Goal: Information Seeking & Learning: Learn about a topic

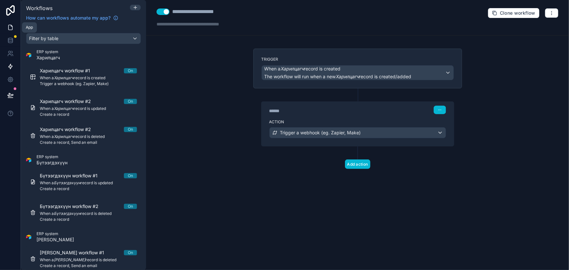
click at [11, 27] on icon at bounding box center [10, 27] width 7 height 7
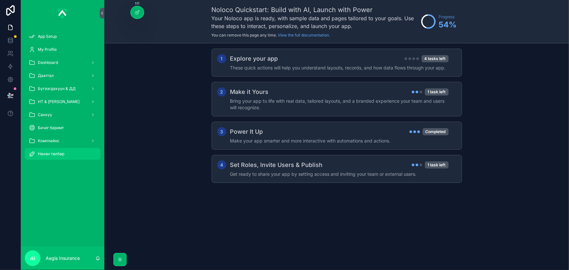
click at [70, 155] on div "Нөхөн төлбөр" at bounding box center [63, 154] width 68 height 10
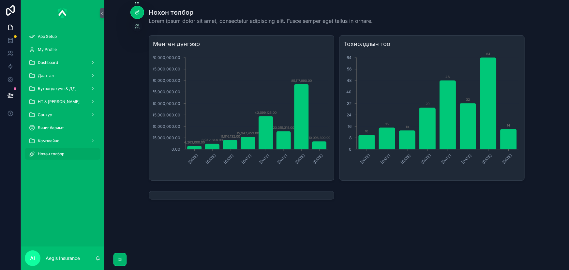
click at [138, 8] on div at bounding box center [137, 12] width 13 height 12
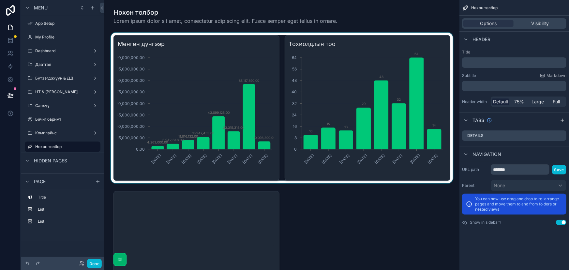
click at [254, 39] on div "scrollable content" at bounding box center [282, 108] width 345 height 151
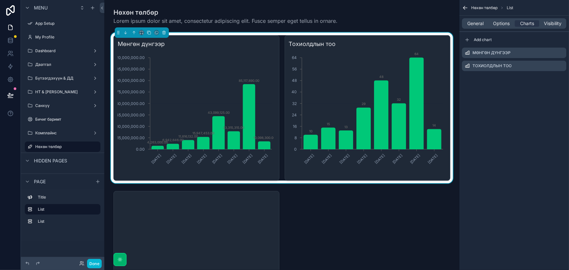
click at [267, 45] on h3 "Мөнгөн дүнгээр" at bounding box center [196, 43] width 157 height 9
click at [561, 53] on icon "scrollable content" at bounding box center [561, 52] width 3 height 3
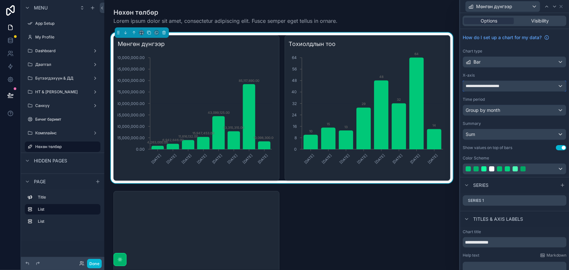
click at [512, 86] on span "**********" at bounding box center [489, 85] width 47 height 5
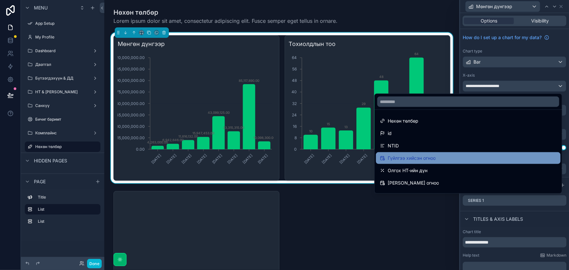
click at [446, 159] on div "Гүйлгээ хийсэн огноо" at bounding box center [468, 158] width 177 height 8
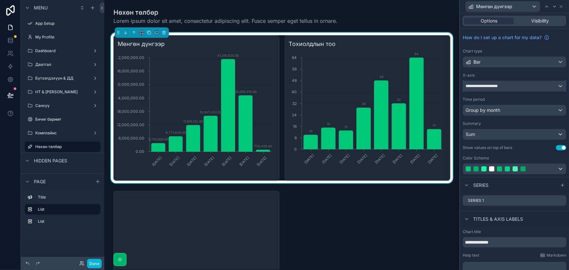
click at [531, 83] on div "**********" at bounding box center [514, 86] width 103 height 10
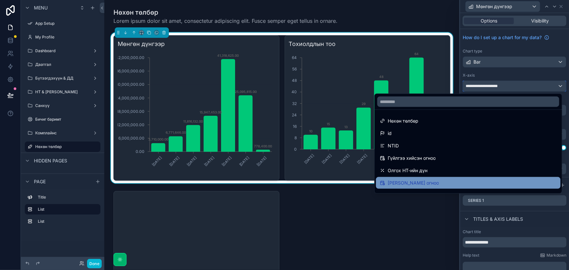
scroll to position [29, 0]
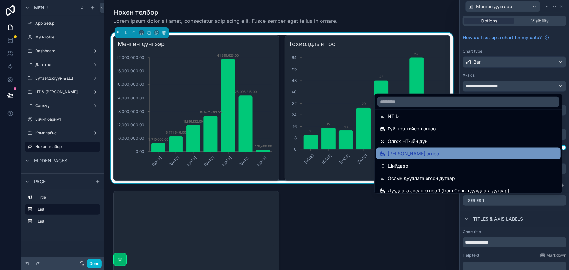
click at [454, 152] on div "[PERSON_NAME] огноо" at bounding box center [468, 154] width 177 height 8
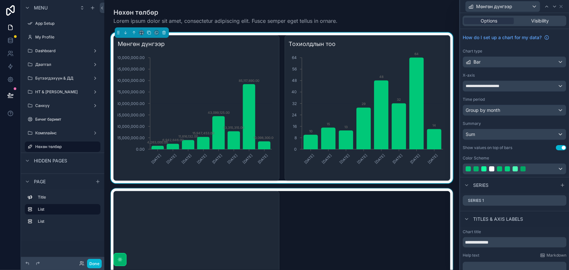
click at [332, 214] on div "scrollable content" at bounding box center [282, 257] width 345 height 139
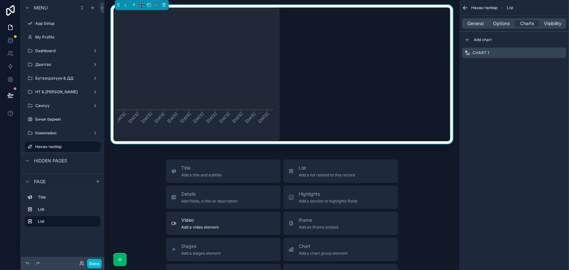
scroll to position [178, 0]
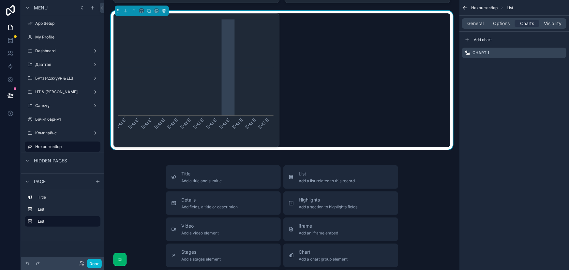
click at [228, 91] on icon "[DATE] [DATE] [DATE] [DATE] [DATE] [DATE] [DATE] [DATE] [DATE] [DATE] [DATE] [D…" at bounding box center [196, 80] width 156 height 125
click at [271, 139] on icon "[DATE] [DATE] [DATE] [DATE] [DATE] [DATE] [DATE] [DATE] [DATE] [DATE] [DATE] [D…" at bounding box center [196, 80] width 156 height 125
click at [477, 23] on span "General" at bounding box center [476, 23] width 16 height 7
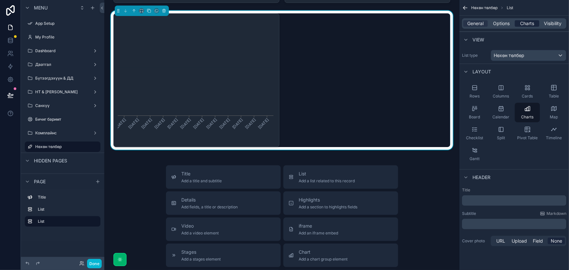
click at [528, 24] on span "Charts" at bounding box center [527, 23] width 14 height 7
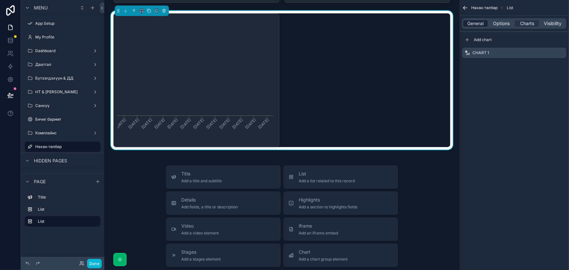
click at [479, 23] on span "General" at bounding box center [476, 23] width 16 height 7
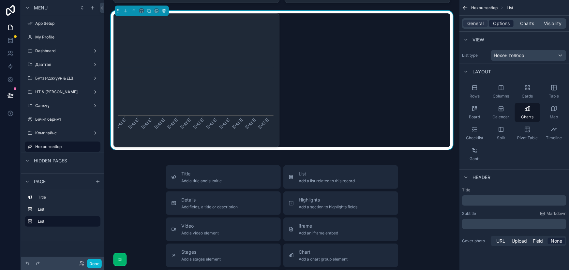
click at [496, 23] on span "Options" at bounding box center [501, 23] width 17 height 7
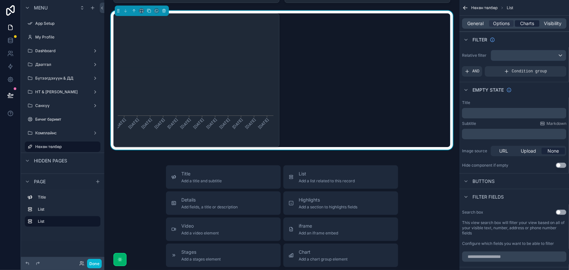
click at [523, 25] on span "Charts" at bounding box center [527, 23] width 14 height 7
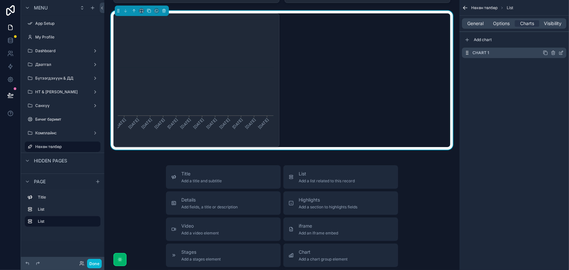
click at [524, 56] on div "Chart 1" at bounding box center [514, 53] width 104 height 10
click at [564, 53] on icon "scrollable content" at bounding box center [560, 52] width 5 height 5
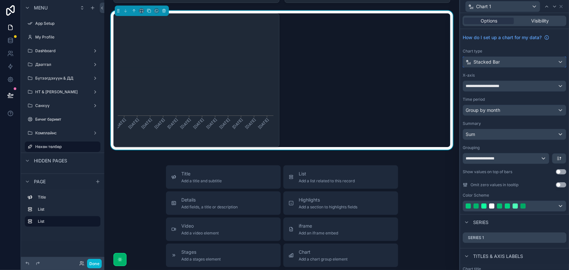
click at [506, 61] on div "Stacked Bar" at bounding box center [514, 62] width 103 height 10
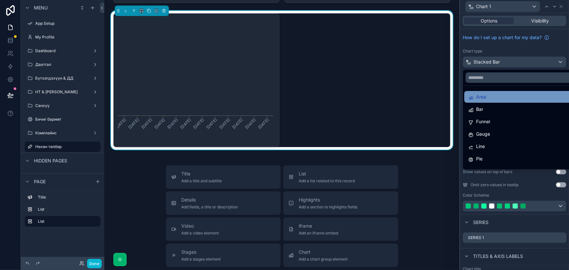
click at [486, 94] on span "Area" at bounding box center [481, 97] width 10 height 8
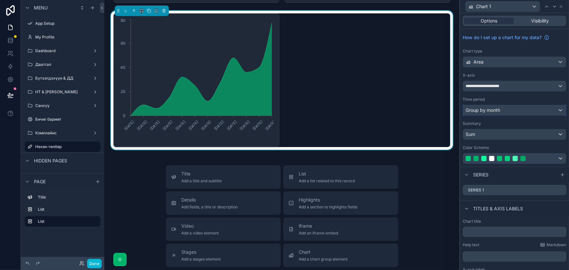
click at [519, 111] on div "Group by month" at bounding box center [514, 110] width 103 height 10
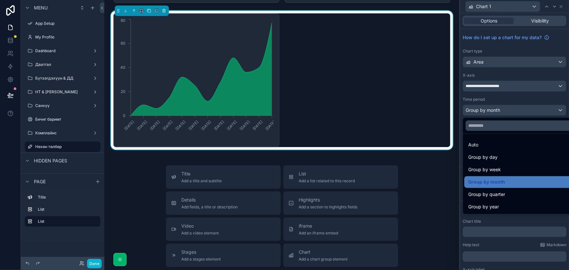
click at [522, 108] on div at bounding box center [514, 135] width 109 height 270
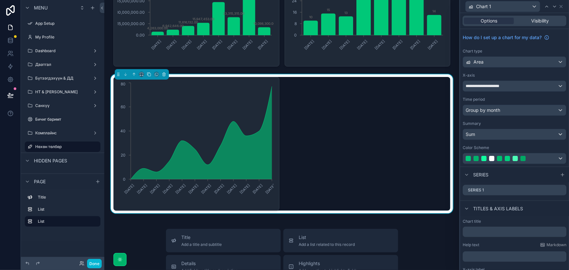
scroll to position [118, 0]
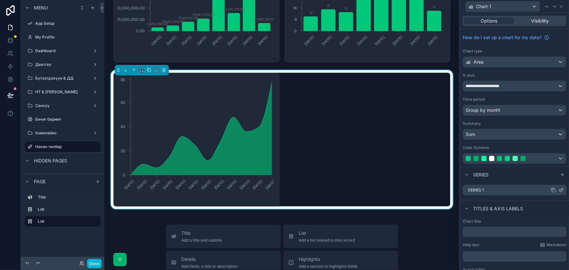
click at [558, 189] on icon at bounding box center [560, 189] width 5 height 5
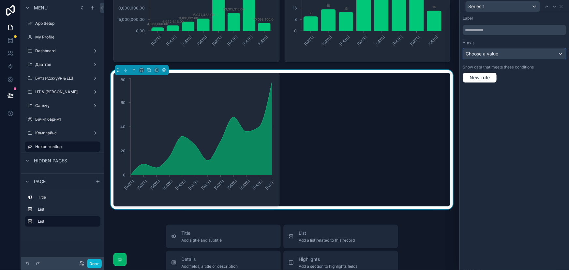
click at [528, 53] on div "Choose a value" at bounding box center [514, 54] width 103 height 10
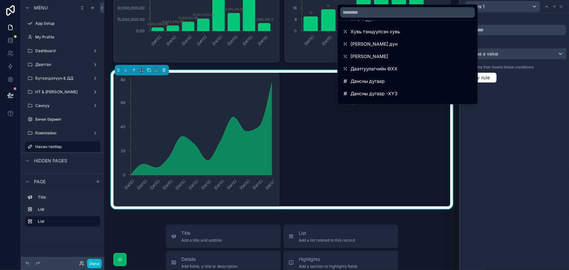
scroll to position [89, 0]
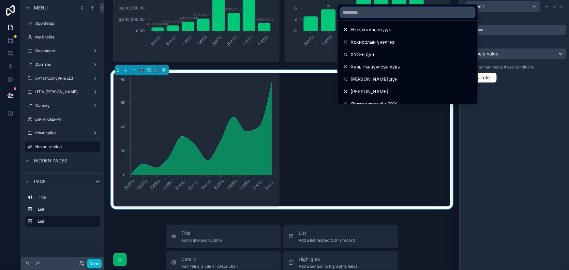
click at [393, 14] on input "text" at bounding box center [407, 12] width 135 height 10
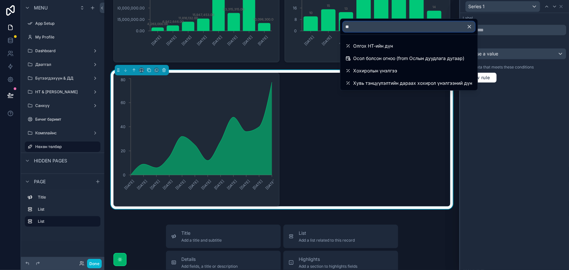
scroll to position [0, 0]
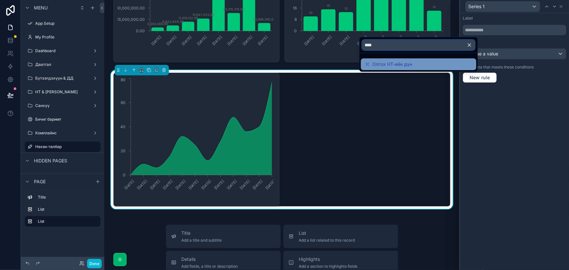
type input "****"
click at [380, 64] on span "Олгох НТ-ийн дүн" at bounding box center [393, 64] width 40 height 8
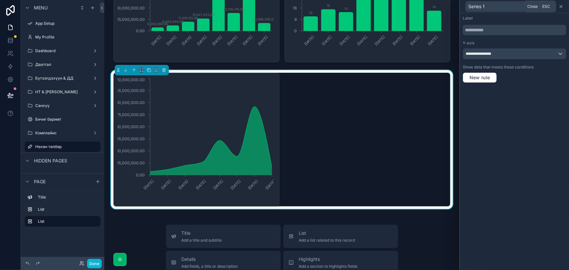
click at [561, 6] on icon at bounding box center [561, 6] width 3 height 3
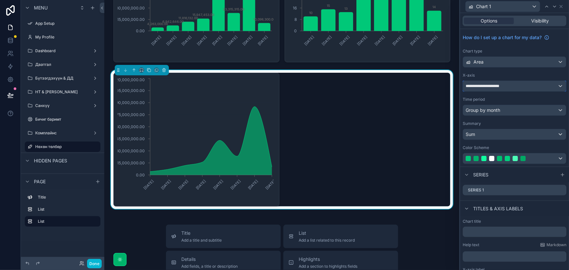
click at [513, 86] on div "**********" at bounding box center [514, 86] width 103 height 10
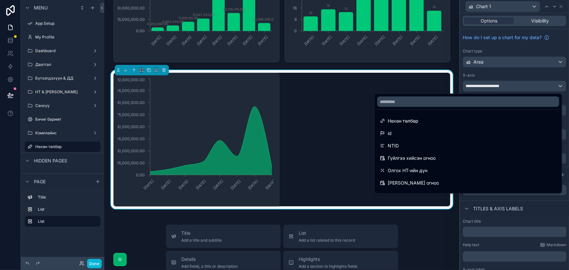
click at [513, 86] on div at bounding box center [514, 135] width 109 height 270
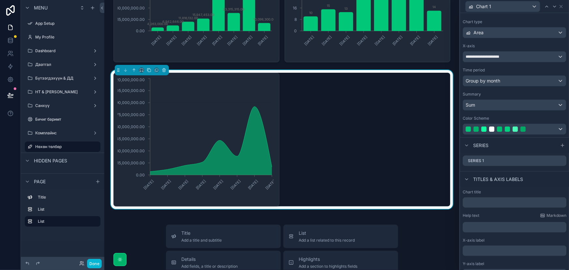
scroll to position [59, 0]
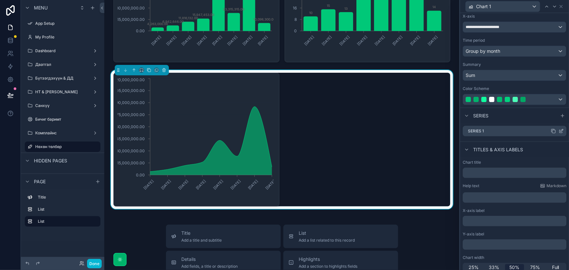
click at [558, 132] on icon at bounding box center [560, 130] width 5 height 5
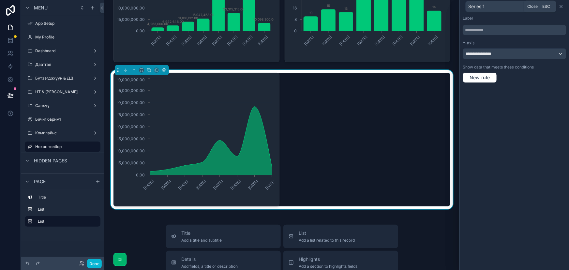
click at [563, 7] on icon at bounding box center [560, 6] width 5 height 5
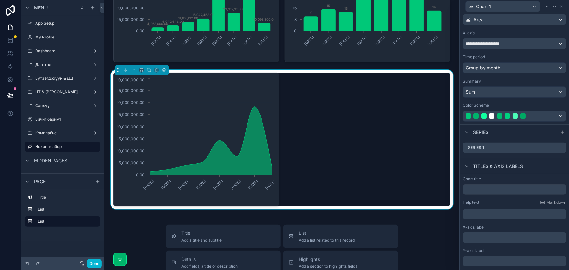
scroll to position [4, 0]
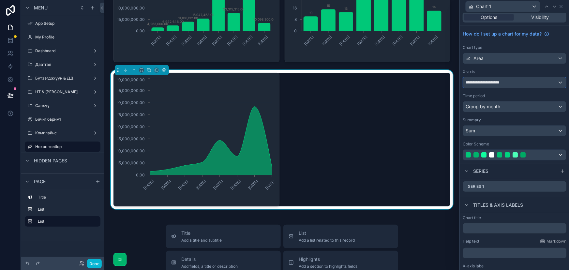
click at [521, 80] on div "**********" at bounding box center [514, 82] width 103 height 10
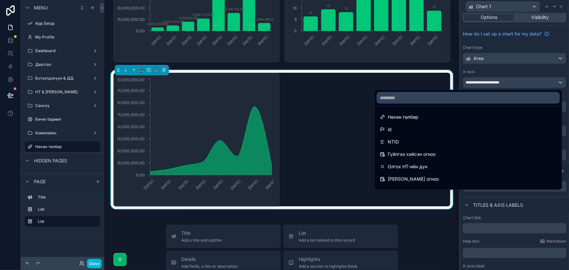
click at [467, 98] on input "text" at bounding box center [468, 98] width 182 height 10
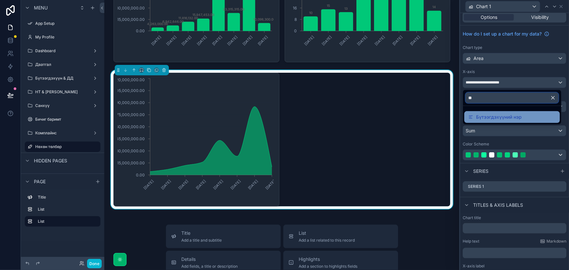
type input "**"
click at [525, 117] on div "Бүтээгдэхүүний нэр" at bounding box center [512, 117] width 88 height 8
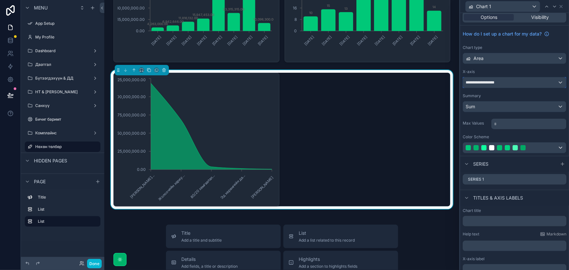
click at [534, 82] on div "**********" at bounding box center [514, 82] width 103 height 10
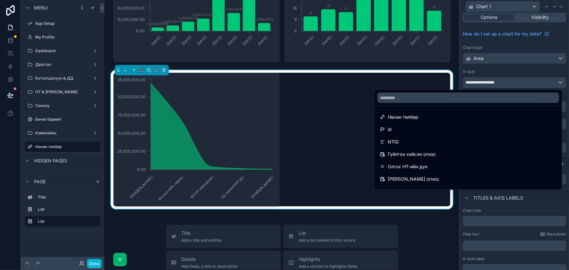
click at [413, 176] on span "[PERSON_NAME] огноо" at bounding box center [413, 179] width 51 height 8
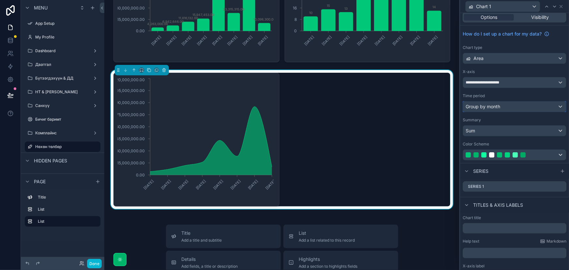
click at [515, 104] on div "Group by month" at bounding box center [514, 106] width 103 height 10
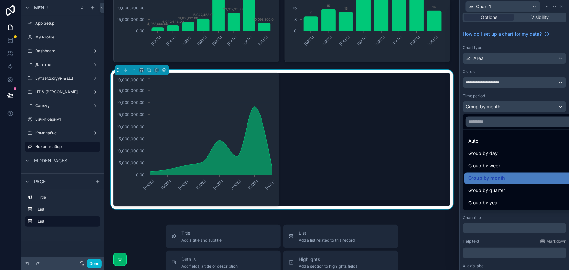
click at [515, 104] on div at bounding box center [514, 135] width 109 height 270
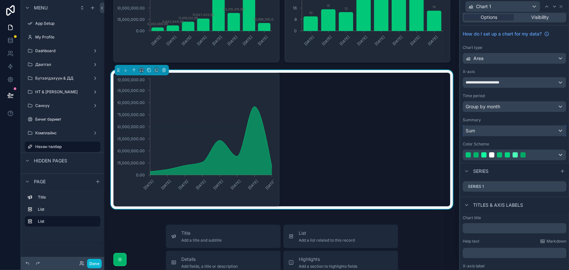
click at [507, 132] on div "Sum" at bounding box center [514, 131] width 103 height 10
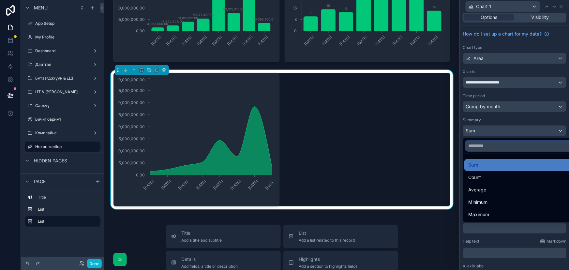
click at [505, 142] on input "text" at bounding box center [520, 146] width 109 height 10
click at [520, 130] on div at bounding box center [514, 135] width 109 height 270
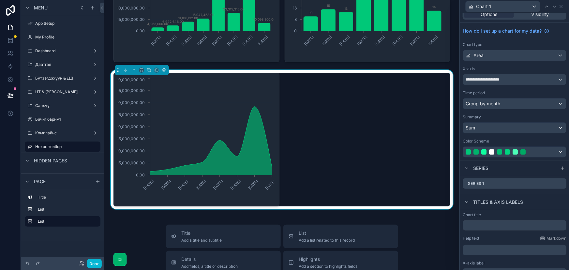
scroll to position [0, 0]
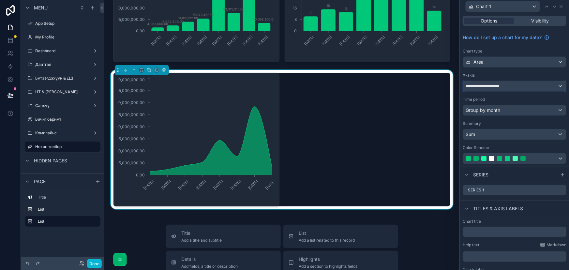
click at [505, 88] on span "**********" at bounding box center [489, 85] width 47 height 5
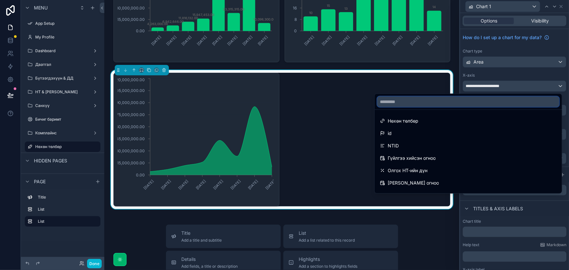
click at [479, 105] on input "text" at bounding box center [468, 102] width 182 height 10
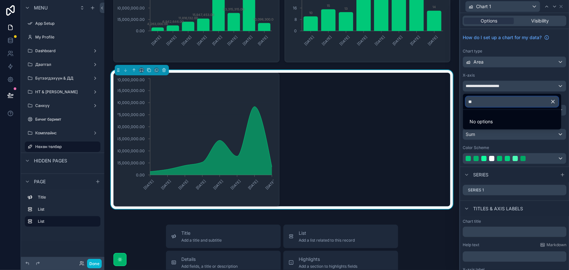
type input "*"
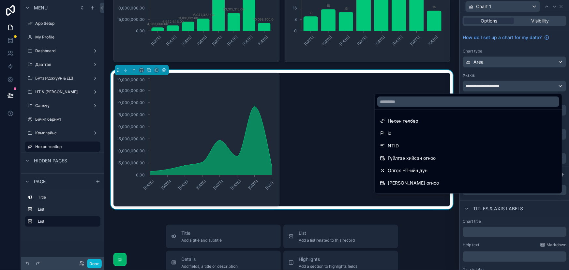
click at [489, 75] on div at bounding box center [514, 135] width 109 height 270
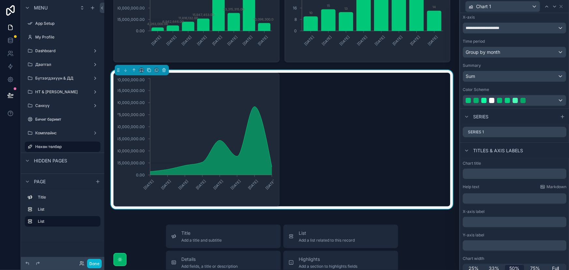
scroll to position [63, 0]
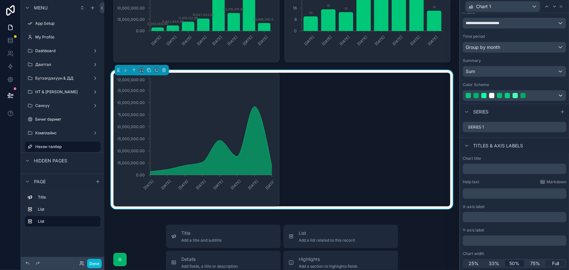
click at [556, 264] on div "Full" at bounding box center [555, 263] width 19 height 7
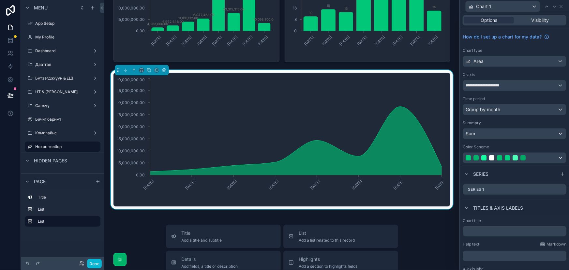
scroll to position [0, 0]
click at [536, 62] on div "Area" at bounding box center [514, 62] width 103 height 10
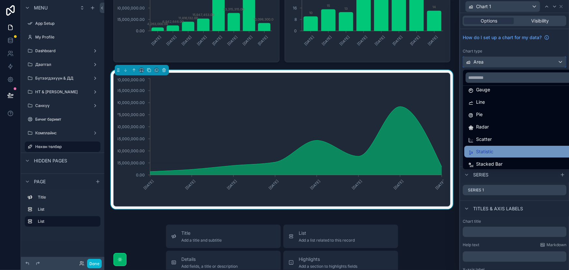
scroll to position [46, 0]
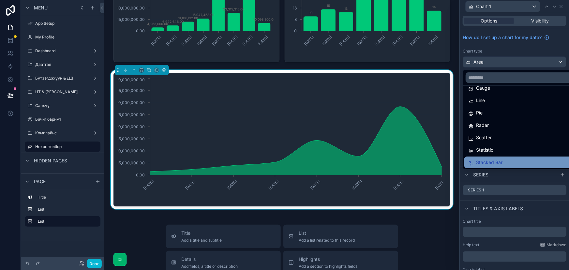
click at [504, 161] on div "Stacked Bar" at bounding box center [519, 162] width 103 height 8
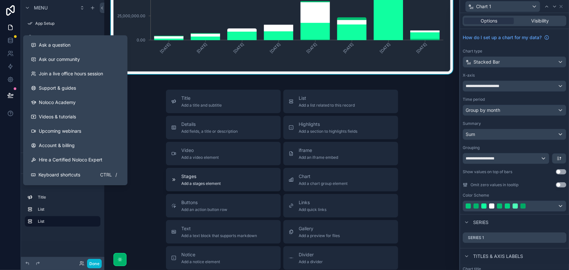
scroll to position [267, 0]
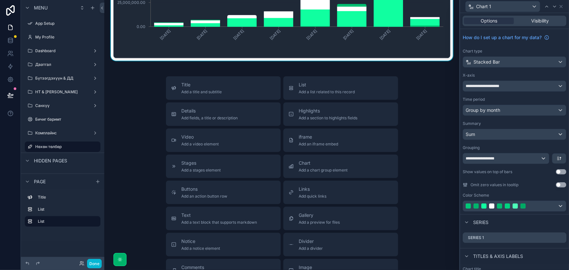
click at [146, 72] on div "Нөхөн төлбөр Lorem ipsum dolor sit amet, consectetur adipiscing elit. Fusce sem…" at bounding box center [281, 46] width 355 height 627
click at [150, 66] on div "Нөхөн төлбөр Lorem ipsum dolor sit amet, consectetur adipiscing elit. Fusce sem…" at bounding box center [281, 46] width 355 height 627
click at [327, 162] on span "Chart" at bounding box center [323, 163] width 49 height 7
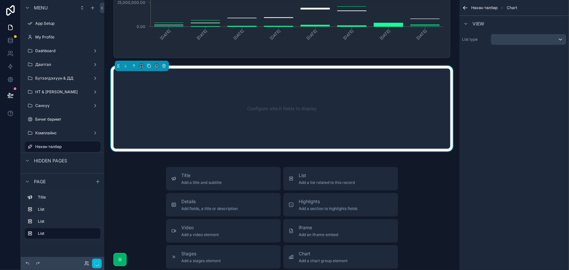
scroll to position [240, 0]
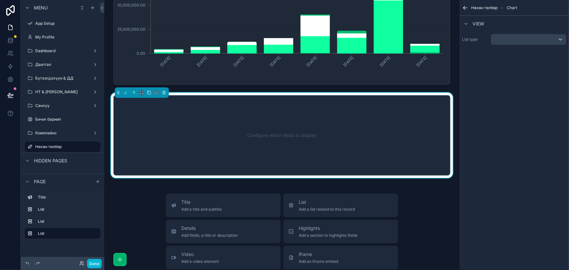
click at [302, 132] on div "Configure which fields to display" at bounding box center [281, 135] width 315 height 59
click at [538, 42] on div "scrollable content" at bounding box center [528, 39] width 75 height 10
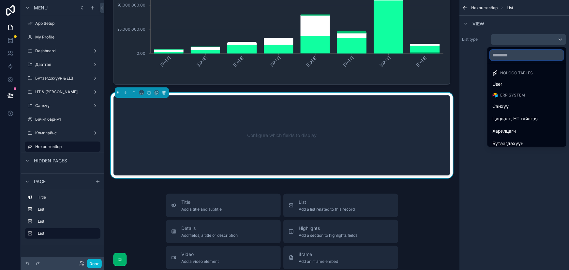
click at [519, 55] on input "text" at bounding box center [527, 55] width 74 height 10
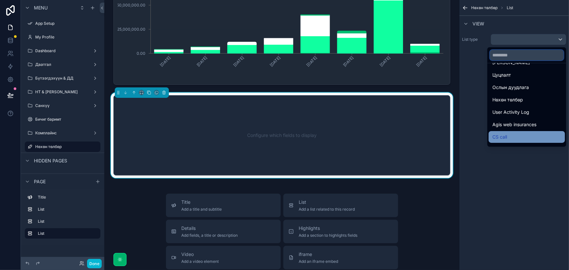
scroll to position [118, 0]
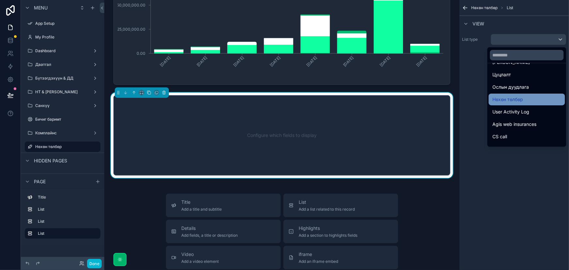
click at [523, 94] on div "Нөхөн төлбөр" at bounding box center [527, 100] width 76 height 12
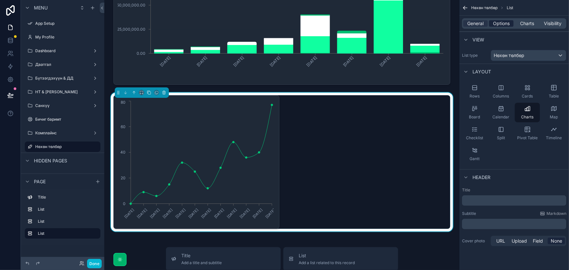
click at [500, 23] on span "Options" at bounding box center [501, 23] width 17 height 7
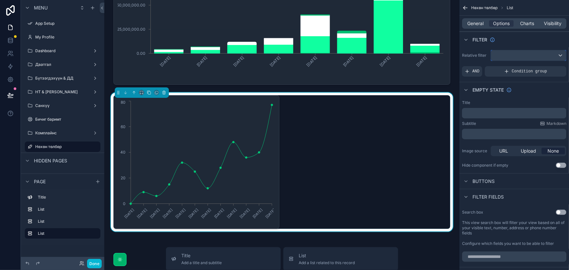
click at [522, 59] on div "scrollable content" at bounding box center [528, 55] width 75 height 10
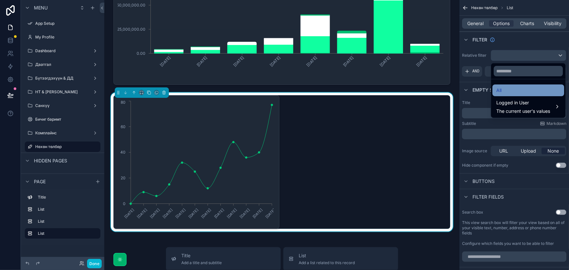
click at [539, 91] on div "All" at bounding box center [528, 90] width 64 height 8
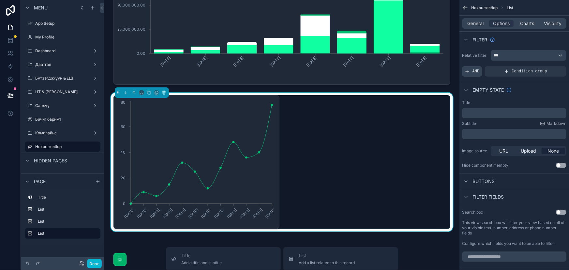
click at [475, 71] on span "AND" at bounding box center [475, 71] width 7 height 5
click at [538, 72] on div "Add a filter" at bounding box center [514, 71] width 104 height 10
click at [550, 68] on icon "scrollable content" at bounding box center [550, 67] width 4 height 4
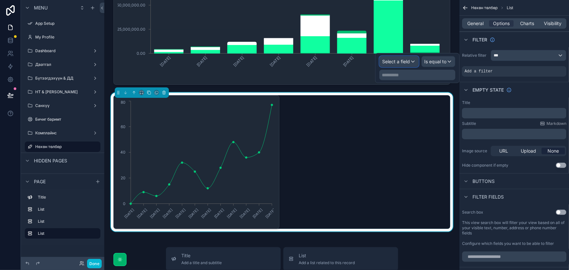
click at [410, 59] on span "Select a field" at bounding box center [396, 62] width 28 height 6
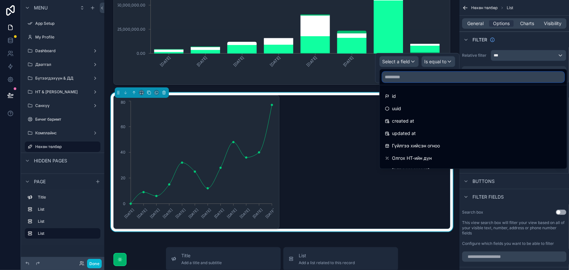
click at [412, 81] on input "text" at bounding box center [473, 77] width 182 height 10
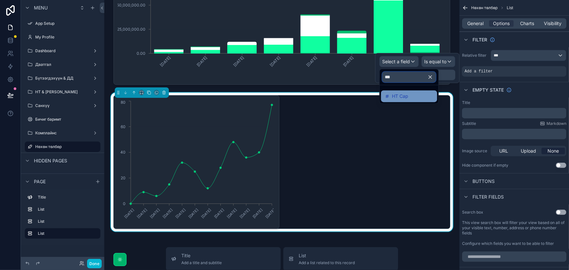
type input "***"
click at [404, 97] on span "НТ Сар" at bounding box center [400, 96] width 16 height 8
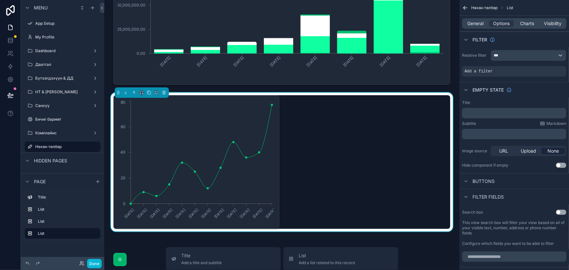
click at [321, 136] on div "[DATE] [DATE] [DATE] [DATE] [DATE] [DATE] [DATE] [DATE] [DATE] [DATE] [DATE] [D…" at bounding box center [281, 162] width 337 height 134
click at [511, 74] on div "Add a filter" at bounding box center [514, 71] width 104 height 10
click at [514, 69] on div "Add a filter" at bounding box center [514, 71] width 104 height 10
click at [550, 65] on icon "scrollable content" at bounding box center [550, 67] width 4 height 4
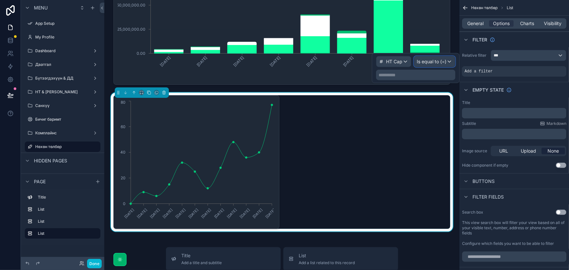
click at [439, 62] on span "Is equal to (=)" at bounding box center [432, 61] width 30 height 7
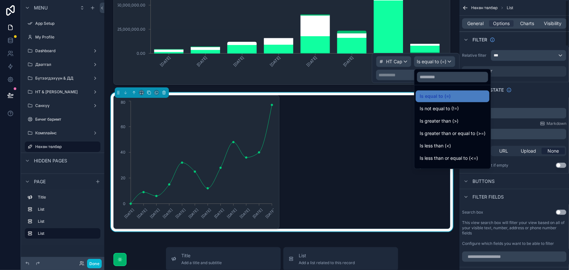
click at [526, 87] on div "Empty state" at bounding box center [514, 90] width 110 height 16
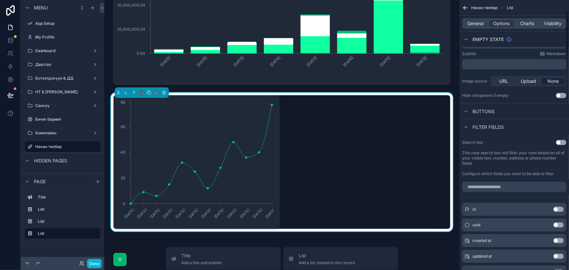
scroll to position [89, 0]
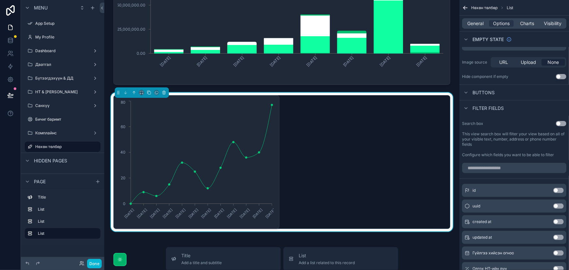
click at [558, 123] on button "Use setting" at bounding box center [561, 123] width 10 height 5
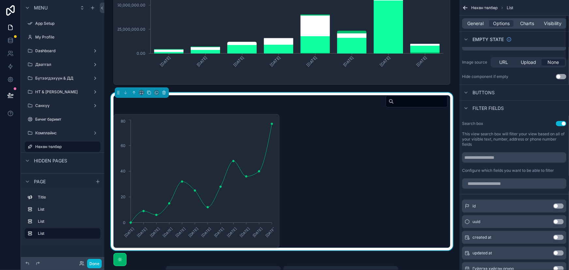
click at [497, 107] on span "Filter fields" at bounding box center [487, 108] width 31 height 7
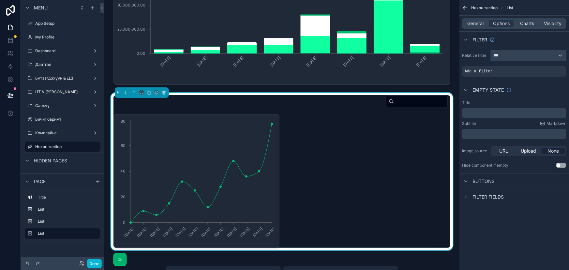
click at [538, 54] on div "***" at bounding box center [528, 55] width 75 height 10
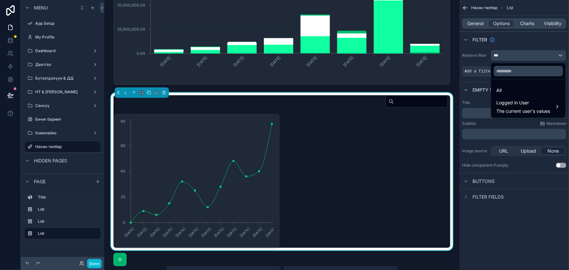
click at [538, 54] on div "scrollable content" at bounding box center [284, 135] width 569 height 270
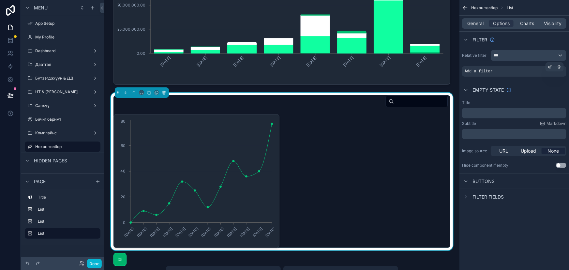
click at [505, 74] on div "Add a filter" at bounding box center [514, 71] width 104 height 10
click at [551, 67] on icon "scrollable content" at bounding box center [551, 66] width 2 height 2
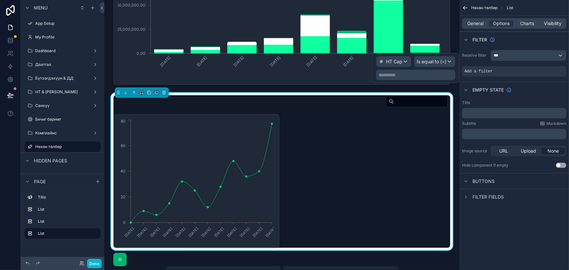
click at [425, 80] on div "**********" at bounding box center [416, 68] width 88 height 30
click at [427, 76] on p "**********" at bounding box center [416, 75] width 75 height 7
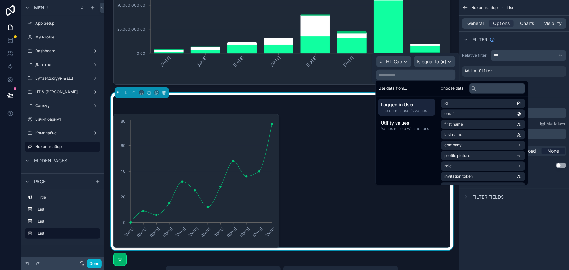
click at [355, 117] on div "[DATE] [DATE] [DATE] [DATE] [DATE] [DATE] [DATE] [DATE] [DATE] [DATE] [DATE] [D…" at bounding box center [281, 181] width 337 height 134
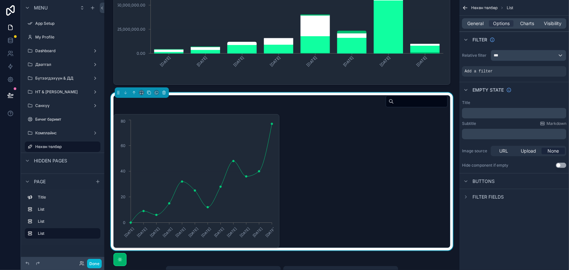
click at [481, 198] on span "Filter fields" at bounding box center [487, 197] width 31 height 7
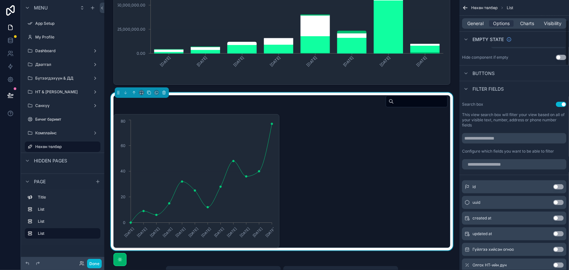
scroll to position [118, 0]
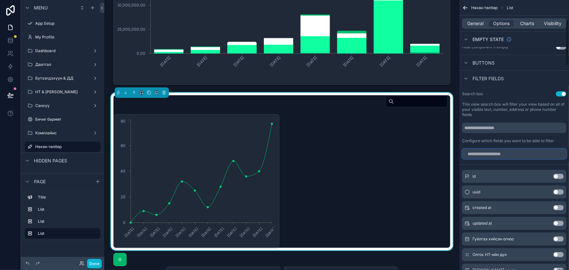
click at [514, 157] on input "scrollable content" at bounding box center [514, 154] width 104 height 10
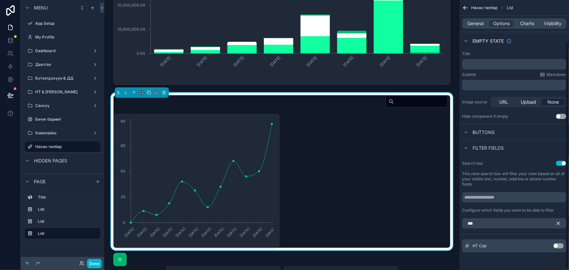
click at [559, 246] on button "Use setting" at bounding box center [558, 245] width 10 height 5
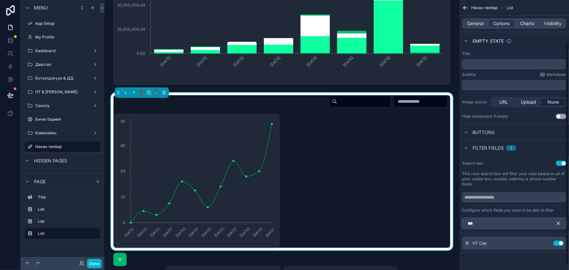
click at [535, 225] on input "***" at bounding box center [514, 223] width 104 height 10
type input "*"
type input "***"
click at [559, 263] on button "Use setting" at bounding box center [558, 264] width 10 height 5
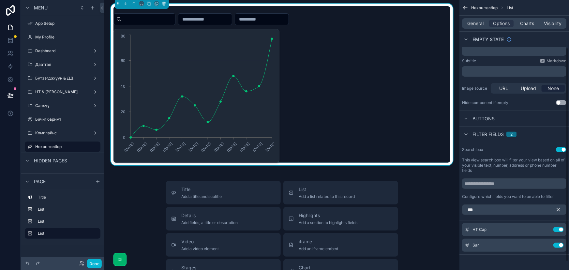
scroll to position [70, 0]
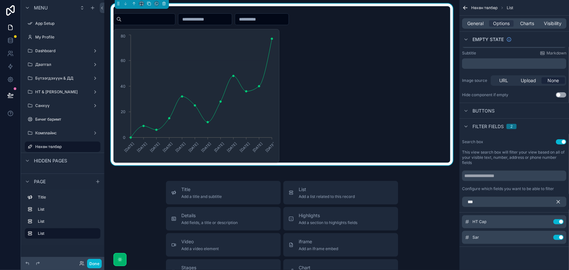
click at [224, 19] on input "scrollable content" at bounding box center [204, 19] width 53 height 9
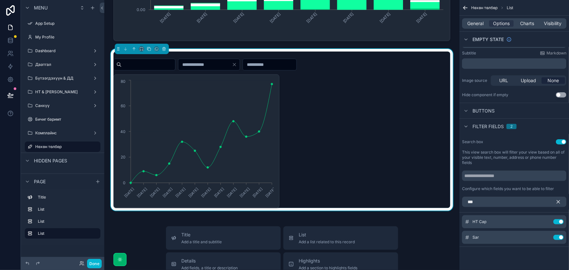
scroll to position [270, 0]
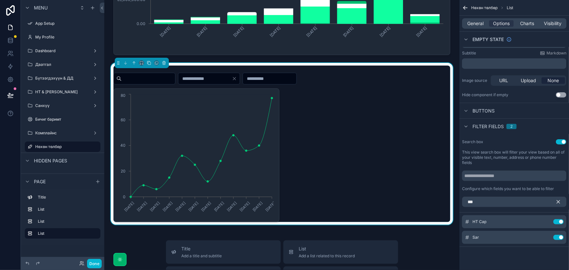
type input "*"
click at [351, 124] on div "[DATE] [DATE] [DATE] [DATE] [DATE] [DATE] [DATE] [DATE] [DATE] [DATE] [DATE] [D…" at bounding box center [281, 155] width 337 height 134
click at [291, 136] on div "[DATE] [DATE] [DATE] [DATE] [DATE] [DATE] [DATE] [DATE] [DATE] [DATE] [DATE] [D…" at bounding box center [281, 155] width 337 height 134
click at [476, 23] on span "General" at bounding box center [476, 23] width 16 height 7
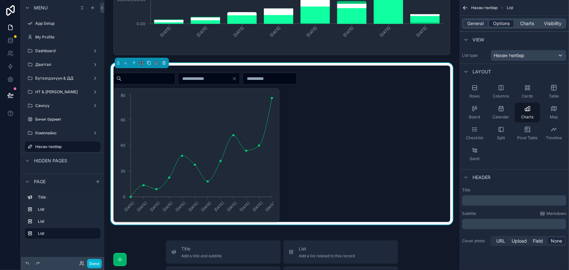
click at [495, 20] on span "Options" at bounding box center [501, 23] width 17 height 7
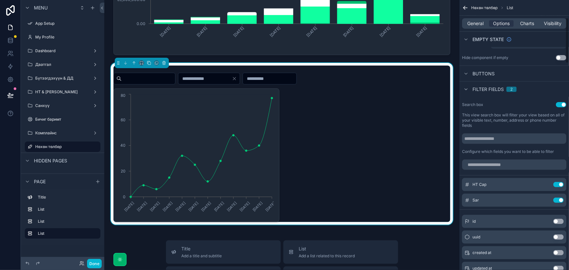
scroll to position [118, 0]
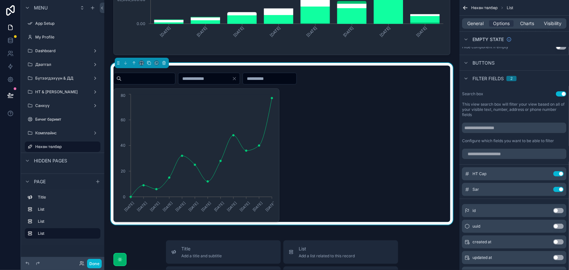
click at [283, 84] on div "scrollable content" at bounding box center [270, 79] width 54 height 12
click at [290, 76] on input "scrollable content" at bounding box center [269, 78] width 53 height 9
type input "*"
click at [339, 123] on div "[DATE] [DATE] [DATE] [DATE] [DATE] [DATE] [DATE] [DATE] [DATE] [DATE] [DATE] [D…" at bounding box center [281, 155] width 337 height 134
click at [214, 78] on input "*" at bounding box center [204, 78] width 53 height 9
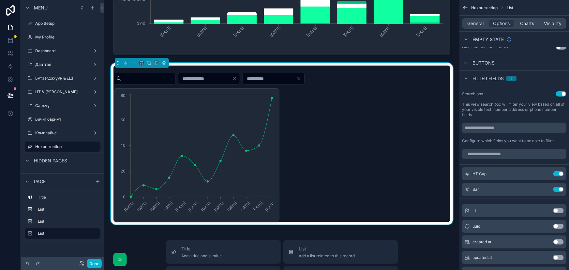
click at [214, 78] on input "*" at bounding box center [204, 78] width 53 height 9
click at [237, 79] on icon "Clear" at bounding box center [234, 78] width 5 height 5
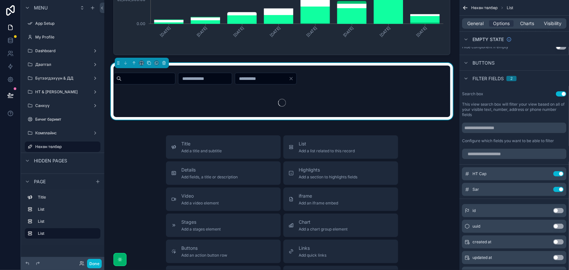
click at [294, 78] on icon "Clear" at bounding box center [291, 78] width 5 height 5
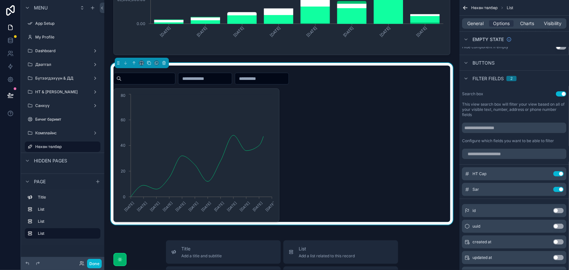
click at [368, 105] on div "[DATE] [DATE] [DATE] [DATE] [DATE] [DATE] [DATE] [DATE] [DATE] [DATE] [DATE] [D…" at bounding box center [281, 155] width 337 height 134
click at [165, 64] on icon "scrollable content" at bounding box center [164, 63] width 5 height 5
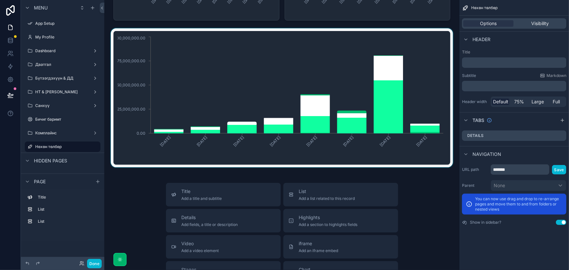
scroll to position [178, 0]
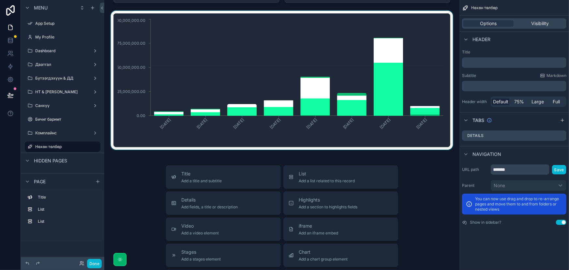
click at [443, 20] on div "scrollable content" at bounding box center [282, 80] width 345 height 139
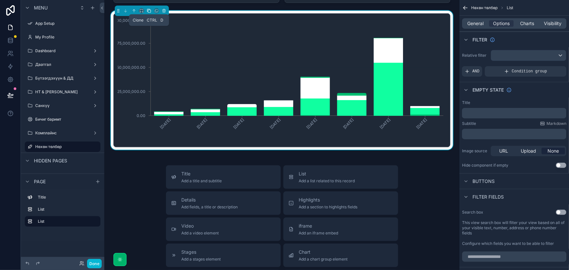
click at [150, 11] on icon "scrollable content" at bounding box center [149, 10] width 5 height 5
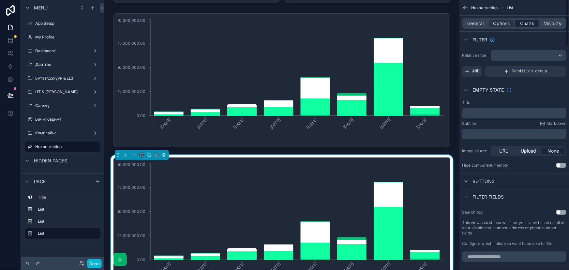
click at [530, 22] on span "Charts" at bounding box center [527, 23] width 14 height 7
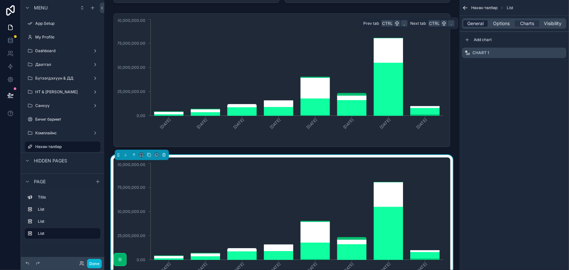
click at [471, 22] on span "General" at bounding box center [476, 23] width 16 height 7
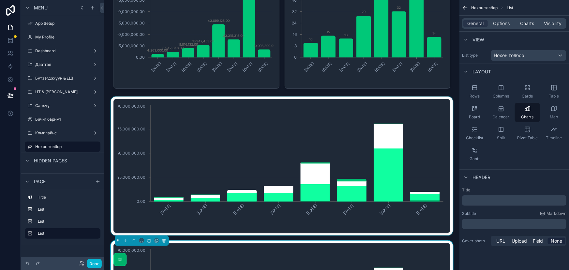
scroll to position [89, 0]
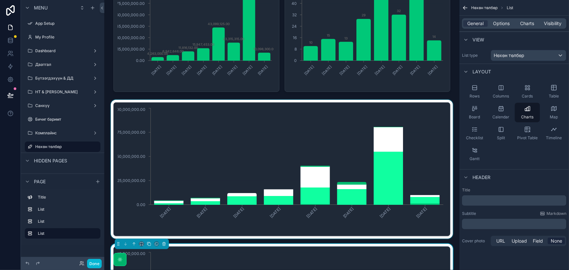
click at [439, 112] on div "scrollable content" at bounding box center [282, 169] width 345 height 139
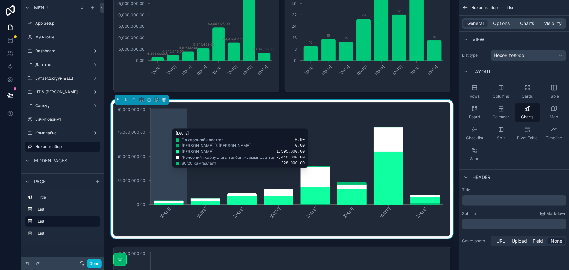
click at [287, 230] on icon "[DATE] [DATE] [DATE] [DATE] [DATE] [DATE] [DATE] [DATE] 0.00 25,000,000.00 50,0…" at bounding box center [281, 169] width 326 height 125
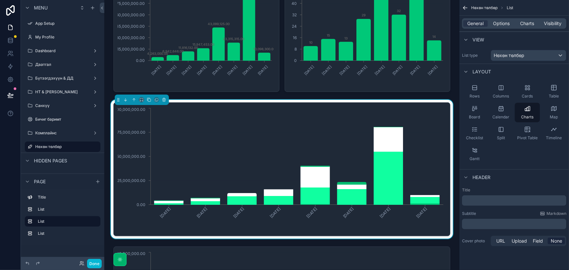
click at [372, 228] on icon "[DATE] [DATE] [DATE] [DATE] [DATE] [DATE] [DATE] [DATE] 0.00 25,000,000.00 50,0…" at bounding box center [281, 169] width 326 height 125
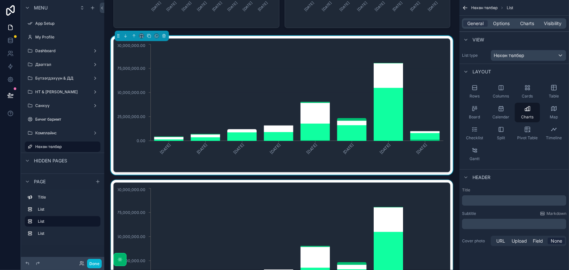
scroll to position [267, 0]
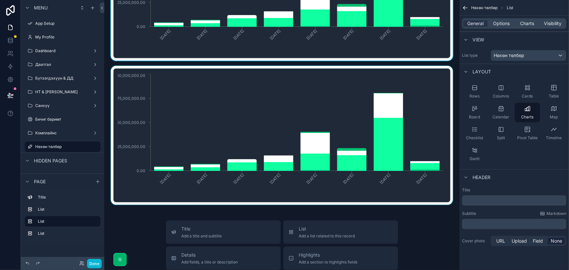
click at [426, 194] on div "scrollable content" at bounding box center [282, 135] width 345 height 139
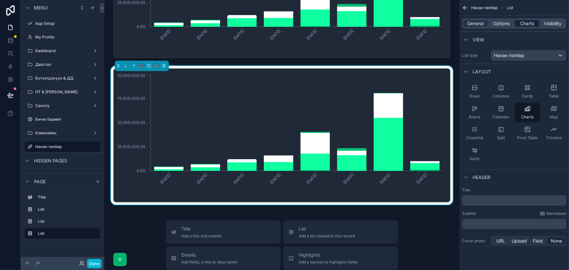
click at [523, 24] on span "Charts" at bounding box center [527, 23] width 14 height 7
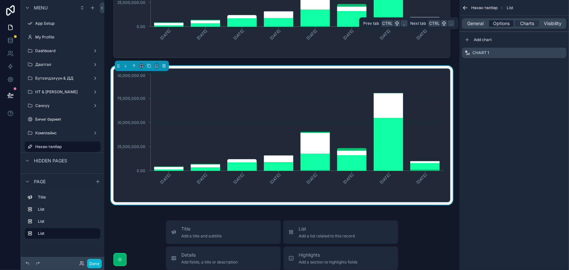
click at [505, 23] on span "Options" at bounding box center [501, 23] width 17 height 7
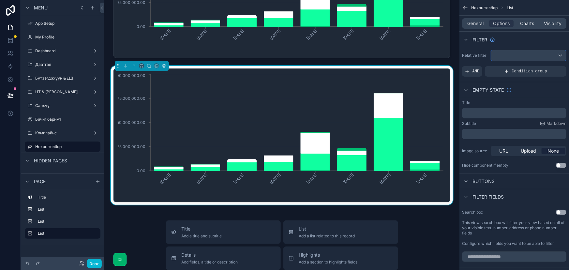
click at [521, 55] on div "scrollable content" at bounding box center [528, 55] width 75 height 10
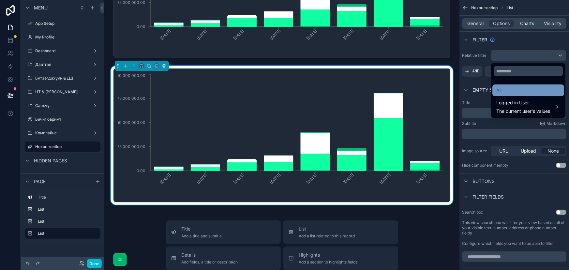
click at [507, 88] on div "All" at bounding box center [528, 90] width 64 height 8
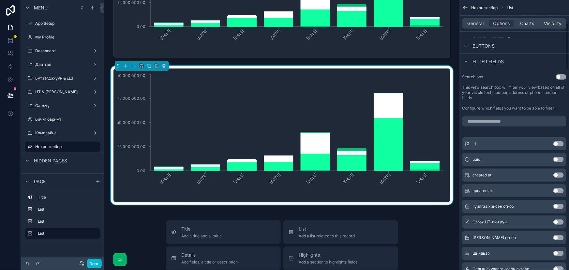
scroll to position [148, 0]
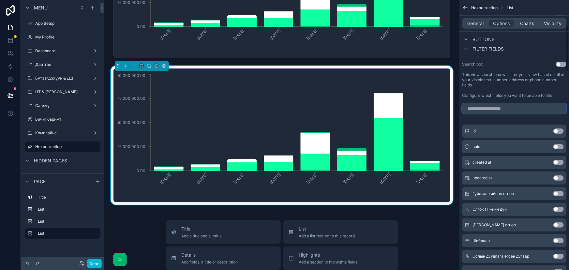
click at [511, 109] on input "scrollable content" at bounding box center [514, 108] width 104 height 10
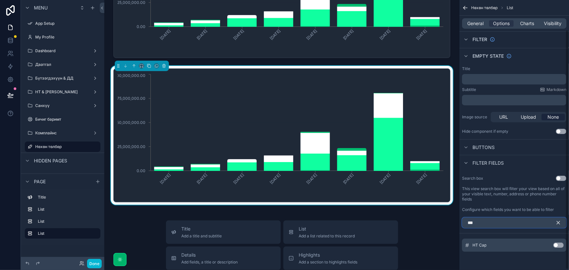
scroll to position [33, 0]
type input "***"
click at [555, 242] on div "НТ Сар Use setting" at bounding box center [514, 245] width 104 height 13
click at [557, 246] on button "Use setting" at bounding box center [558, 245] width 10 height 5
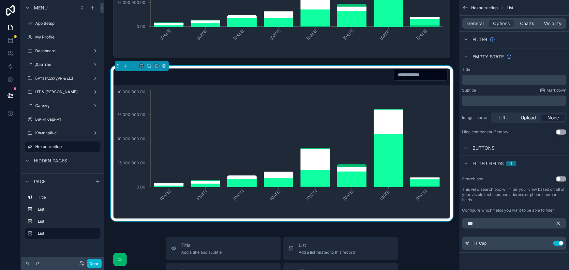
click at [398, 73] on input "scrollable content" at bounding box center [420, 74] width 53 height 9
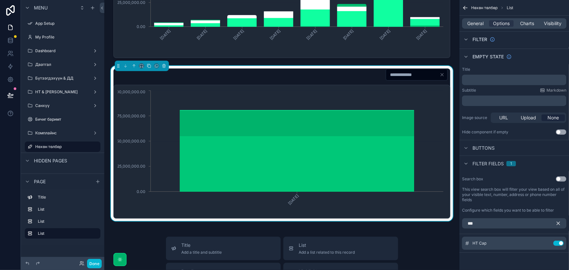
click at [409, 75] on input "*" at bounding box center [412, 74] width 53 height 9
type input "*"
click at [439, 75] on icon "Clear" at bounding box center [441, 74] width 5 height 5
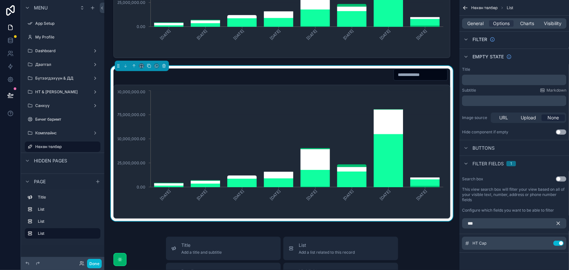
click at [559, 224] on icon "scrollable content" at bounding box center [558, 223] width 6 height 6
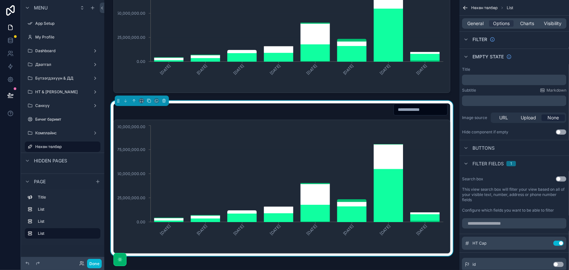
scroll to position [237, 0]
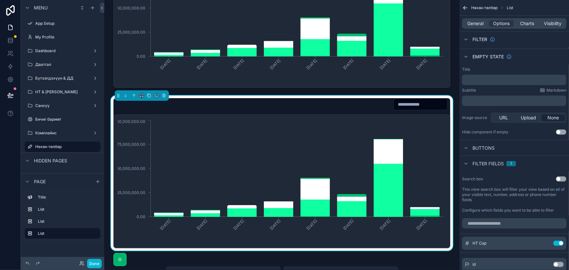
click at [262, 91] on div "Нөхөн төлбөр Lorem ipsum dolor sit amet, consectetur adipiscing elit. Fusce sem…" at bounding box center [281, 157] width 355 height 788
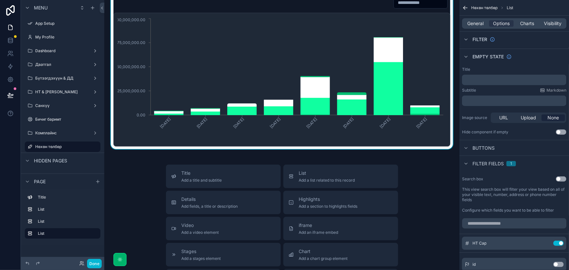
scroll to position [355, 0]
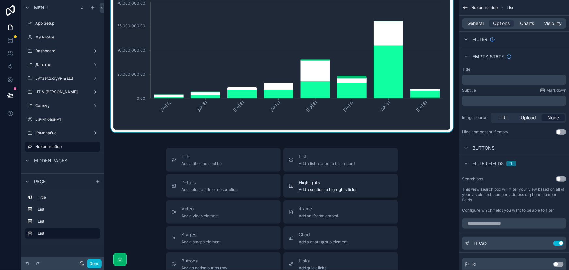
click at [337, 184] on span "Highlights" at bounding box center [328, 182] width 59 height 7
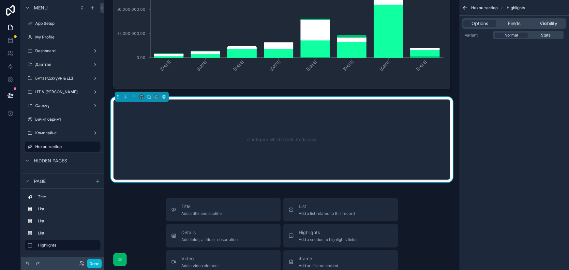
scroll to position [400, 0]
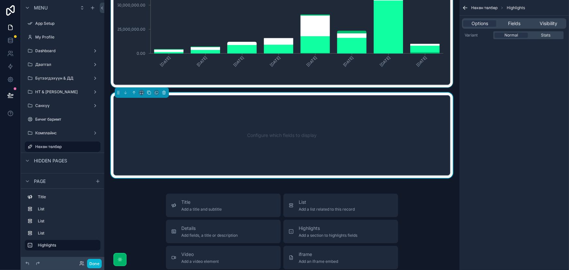
click at [309, 41] on div "scrollable content" at bounding box center [282, 9] width 345 height 155
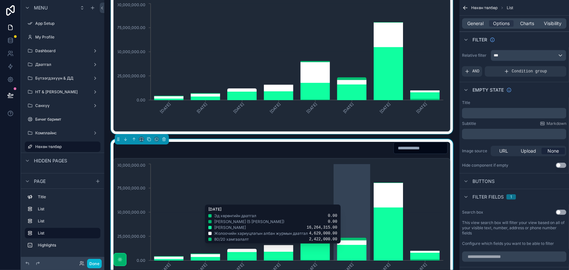
scroll to position [193, 0]
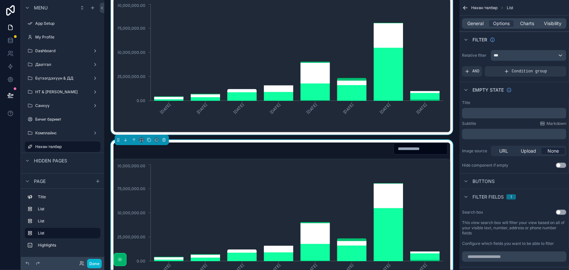
click at [320, 88] on div "scrollable content" at bounding box center [282, 65] width 345 height 139
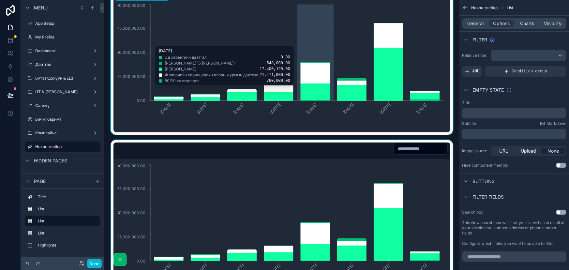
click at [320, 88] on icon "chart" at bounding box center [315, 91] width 29 height 17
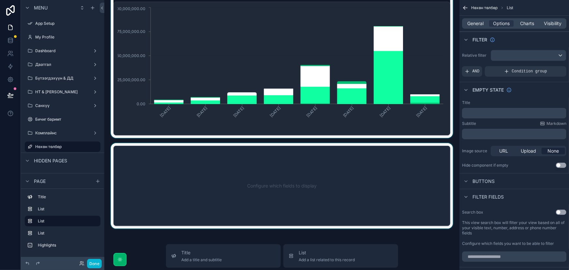
scroll to position [371, 0]
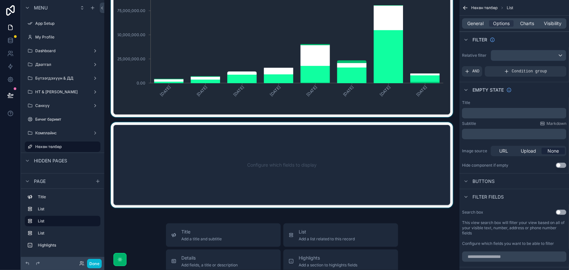
click at [298, 184] on div "scrollable content" at bounding box center [282, 164] width 345 height 85
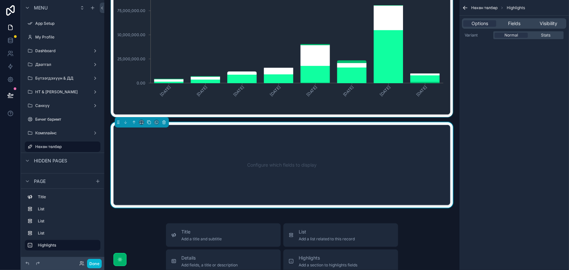
click at [533, 57] on div "Нөхөн төлбөр Highlights Options Fields Visibility Variant Normal Stats" at bounding box center [514, 135] width 110 height 270
click at [550, 35] on span "Stats" at bounding box center [545, 35] width 9 height 5
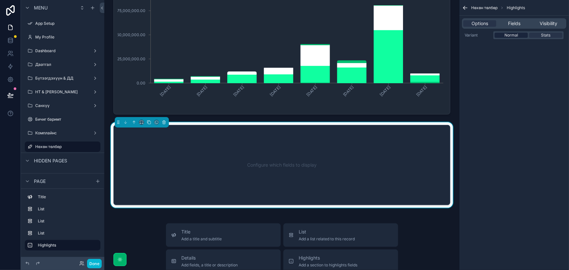
click at [515, 35] on span "Normal" at bounding box center [511, 35] width 14 height 5
click at [388, 134] on div "Configure which fields to display" at bounding box center [281, 165] width 337 height 80
click at [315, 165] on div "Configure which fields to display" at bounding box center [281, 165] width 315 height 59
click at [315, 168] on div "Configure which fields to display" at bounding box center [281, 165] width 315 height 59
click at [522, 23] on div "Fields" at bounding box center [514, 23] width 33 height 7
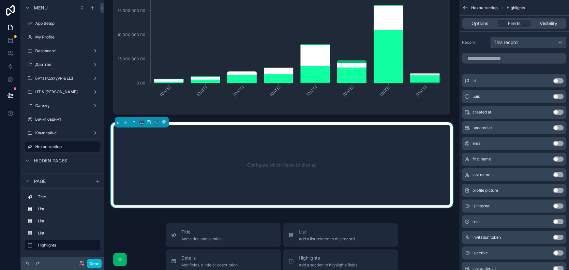
click at [526, 43] on div "This record" at bounding box center [528, 42] width 75 height 10
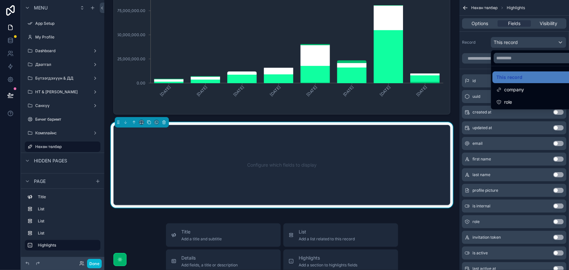
click at [526, 43] on div "scrollable content" at bounding box center [284, 135] width 569 height 270
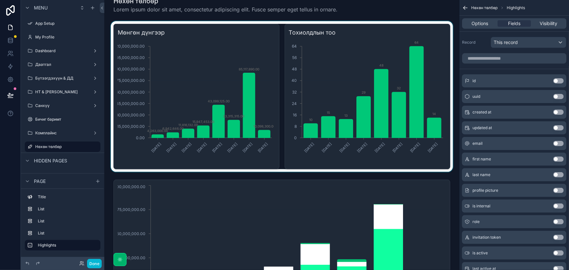
scroll to position [0, 0]
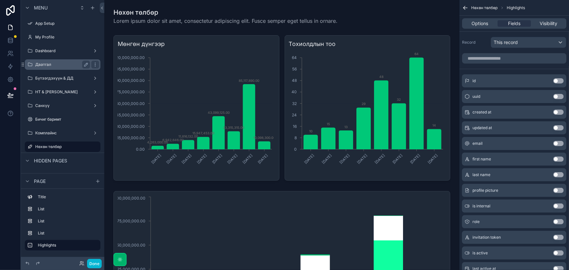
click at [55, 65] on label "Даатгал" at bounding box center [61, 64] width 52 height 5
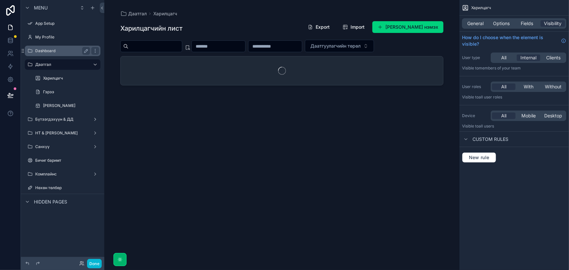
click at [73, 51] on label "Dashboard" at bounding box center [61, 50] width 52 height 5
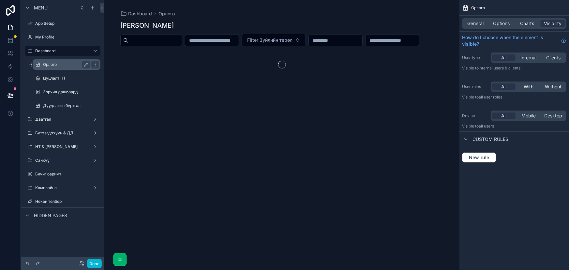
click at [64, 65] on label "Орлого" at bounding box center [65, 64] width 44 height 5
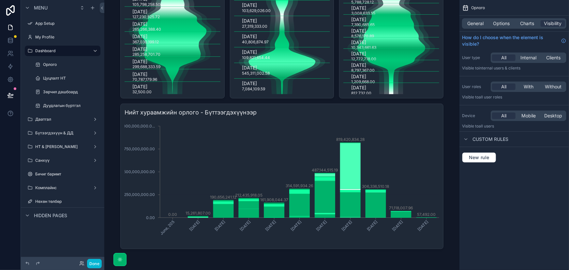
scroll to position [261, 0]
click at [416, 109] on div "scrollable content" at bounding box center [282, 11] width 334 height 518
click at [409, 118] on div "Нийт хураамжийн орлого - Бүттээгдэхүүнээр June, 205 [DATE] [DATE] [DATE] [DATE]…" at bounding box center [281, 176] width 323 height 145
click at [435, 244] on icon "June, 205 [DATE] [DATE] [DATE] [DATE] [DATE] [DATE] [DATE] [DATE] [DATE] [DATE]…" at bounding box center [282, 182] width 315 height 125
click at [532, 22] on span "Charts" at bounding box center [527, 23] width 14 height 7
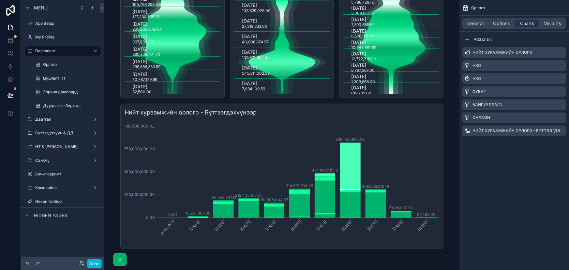
click at [424, 114] on h3 "Нийт хураамжийн орлого - Бүттээгдэхүүнээр" at bounding box center [282, 112] width 315 height 9
click at [547, 129] on icon "scrollable content" at bounding box center [545, 130] width 5 height 5
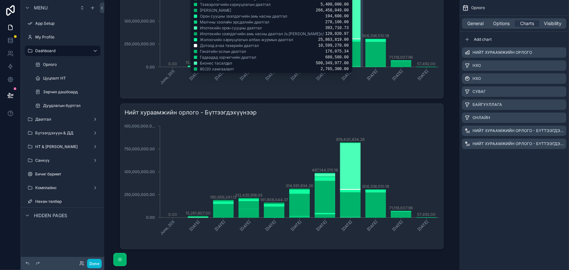
scroll to position [412, 0]
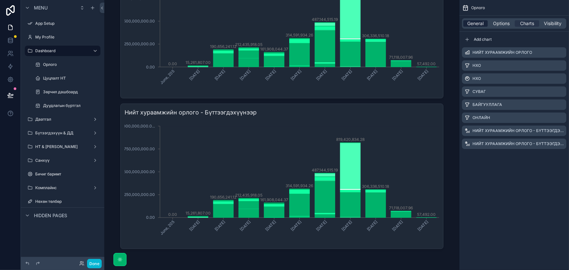
click at [477, 23] on span "General" at bounding box center [476, 23] width 16 height 7
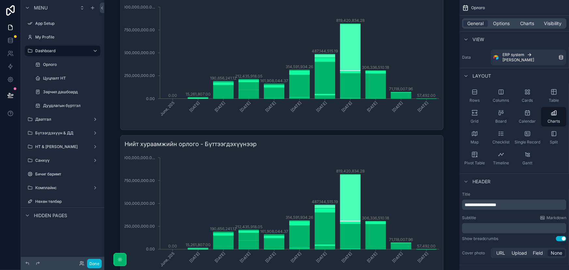
scroll to position [293, 0]
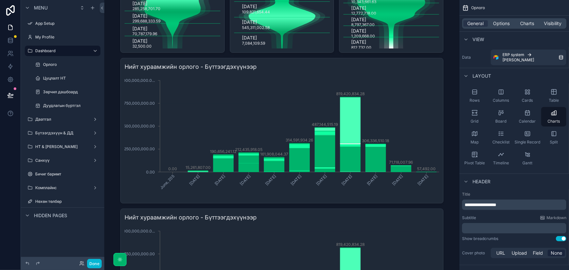
click at [421, 71] on h3 "Нийт хураамжийн орлого - Бүттээгдэхүүнээр" at bounding box center [282, 66] width 315 height 9
click at [501, 20] on span "Options" at bounding box center [501, 23] width 17 height 7
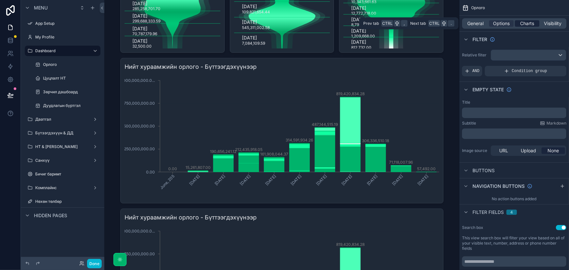
click at [518, 22] on div "Charts" at bounding box center [527, 23] width 24 height 7
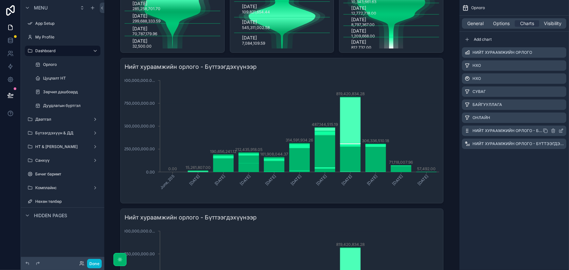
click at [560, 130] on icon "scrollable content" at bounding box center [560, 130] width 5 height 5
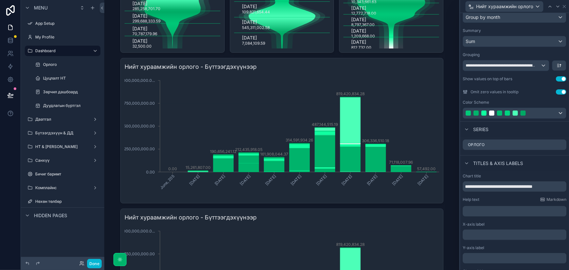
scroll to position [111, 0]
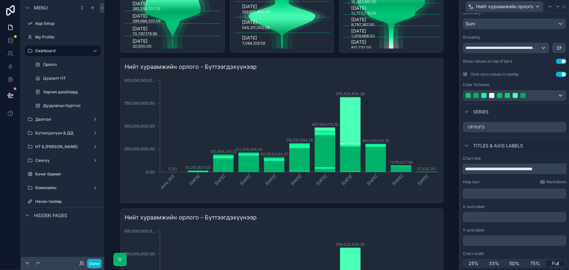
click at [537, 170] on input "**********" at bounding box center [515, 169] width 104 height 10
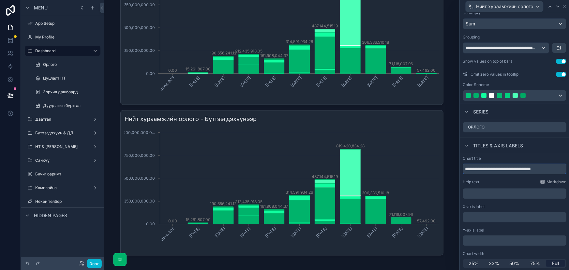
scroll to position [412, 0]
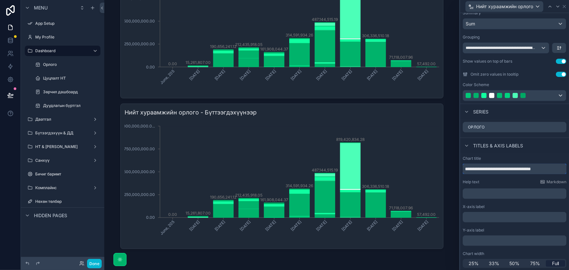
type input "**********"
click at [436, 111] on h3 "Нийт хураамжийн орлого - Бүттээгдэхүүнээр" at bounding box center [282, 112] width 315 height 9
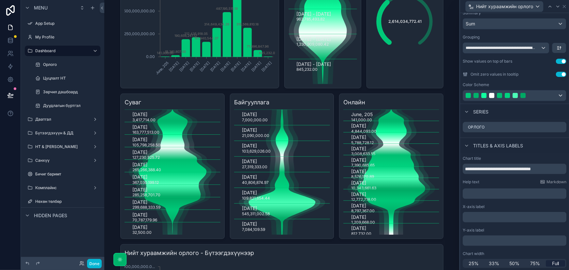
scroll to position [118, 0]
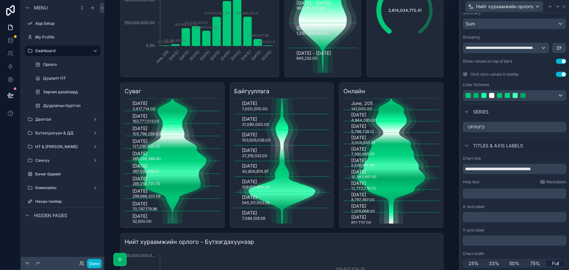
drag, startPoint x: 183, startPoint y: 225, endPoint x: 201, endPoint y: 243, distance: 25.8
click at [190, 224] on icon "[DATE] 3,417,714.00 [DATE] 163,777,513.00 [DATE] 105,798,258.50 [DATE] 127,230,…" at bounding box center [173, 160] width 96 height 125
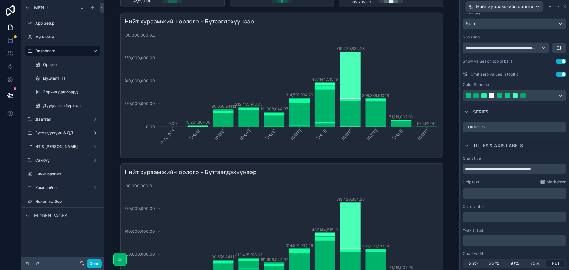
scroll to position [412, 0]
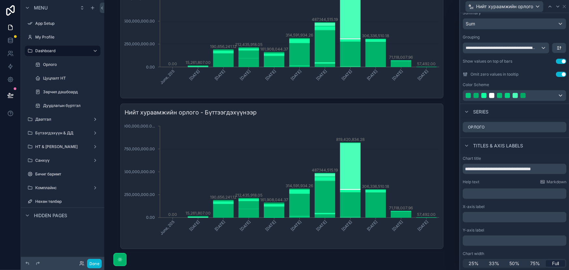
click at [305, 113] on h3 "Нийт хураамжийн орлого - Бүттээгдэхүүнээр" at bounding box center [282, 112] width 315 height 9
click at [563, 7] on icon at bounding box center [564, 6] width 5 height 5
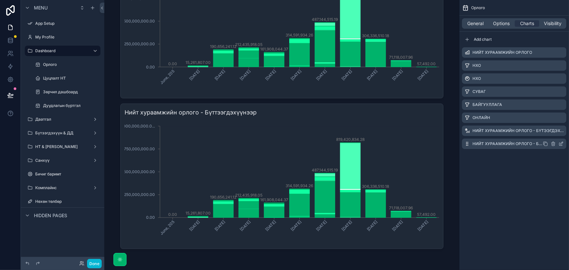
click at [560, 144] on icon "scrollable content" at bounding box center [560, 143] width 5 height 5
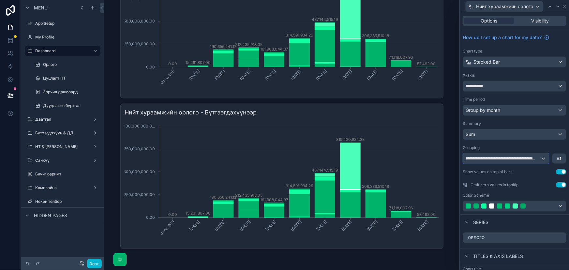
click at [537, 157] on div "**********" at bounding box center [506, 158] width 86 height 10
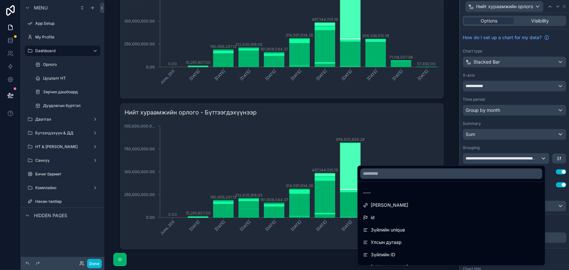
click at [539, 158] on div at bounding box center [514, 135] width 109 height 270
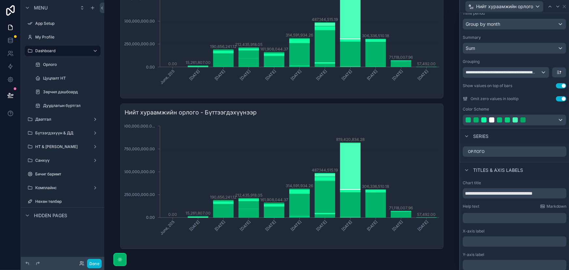
scroll to position [89, 0]
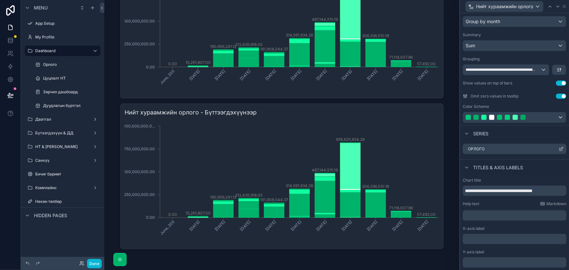
click at [558, 149] on icon at bounding box center [560, 148] width 5 height 5
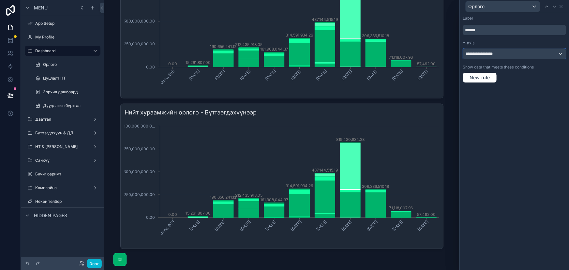
click at [506, 56] on div "**********" at bounding box center [514, 54] width 103 height 10
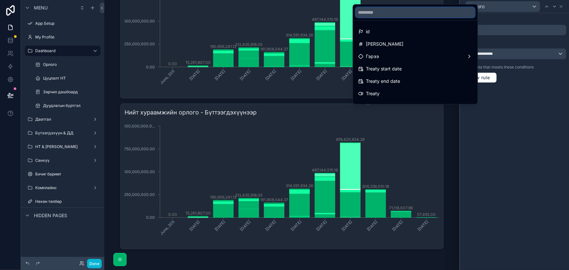
click at [376, 15] on input "text" at bounding box center [415, 12] width 119 height 10
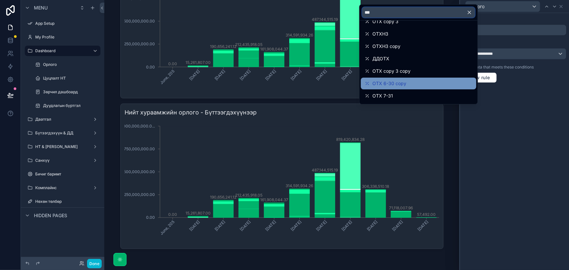
scroll to position [83, 0]
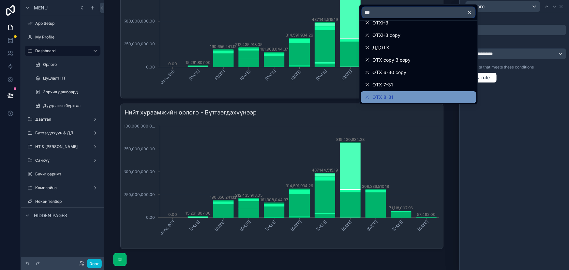
type input "***"
click at [397, 95] on div "ОТХ 8-31" at bounding box center [419, 97] width 108 height 8
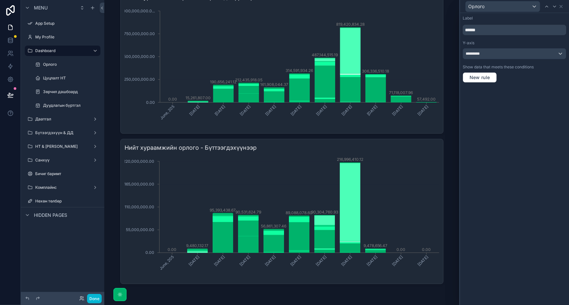
scroll to position [75, 0]
